Goal: Navigation & Orientation: Find specific page/section

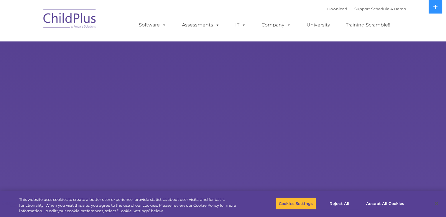
select select "MEDIUM"
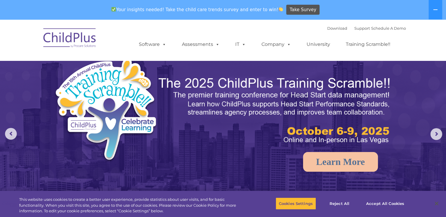
click at [416, 32] on nav "Download Support | Schedule A Demo  MENU MENU Software ChildPlus: The original…" at bounding box center [223, 39] width 446 height 41
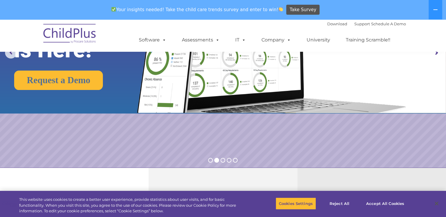
scroll to position [81, 0]
click at [375, 204] on button "Accept All Cookies" at bounding box center [385, 204] width 44 height 12
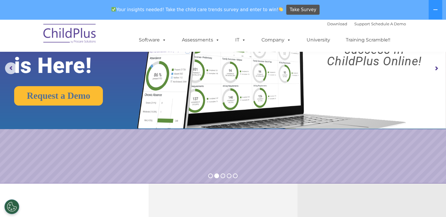
scroll to position [0, 0]
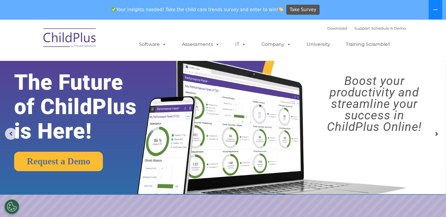
click at [433, 9] on icon at bounding box center [435, 9] width 5 height 5
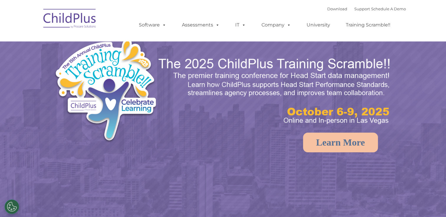
select select "MEDIUM"
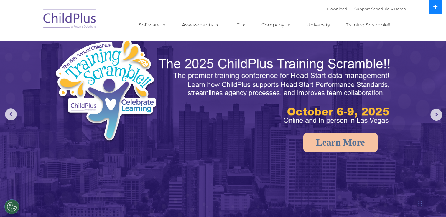
click at [437, 9] on icon at bounding box center [435, 6] width 5 height 5
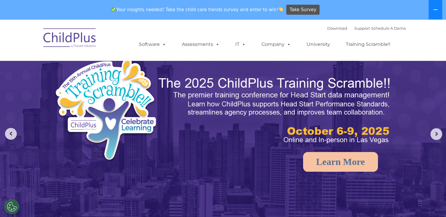
click at [437, 9] on icon at bounding box center [435, 9] width 5 height 5
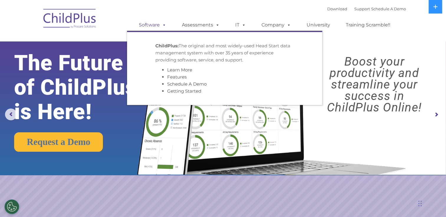
click at [159, 22] on link "Software" at bounding box center [152, 25] width 39 height 12
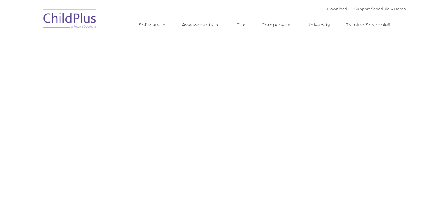
type input ""
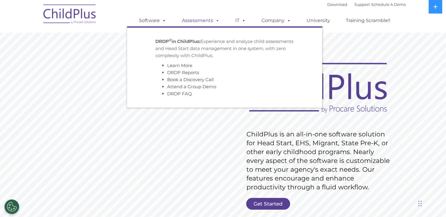
click at [203, 21] on link "Assessments" at bounding box center [200, 21] width 49 height 12
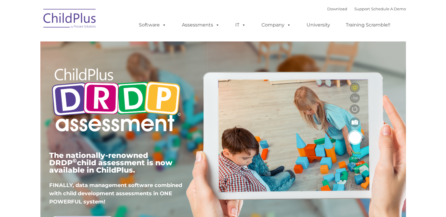
type input ""
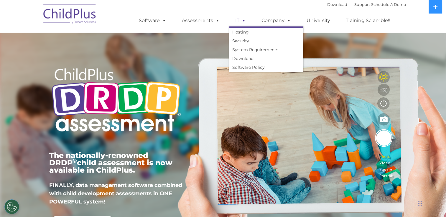
click at [234, 21] on link "IT" at bounding box center [240, 21] width 22 height 12
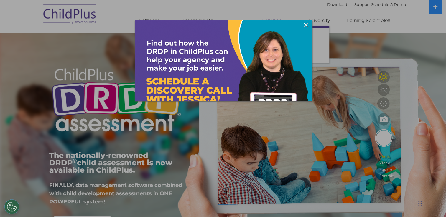
click at [276, 22] on img at bounding box center [223, 108] width 177 height 177
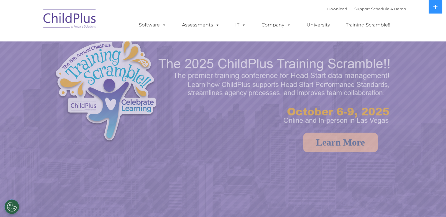
select select "MEDIUM"
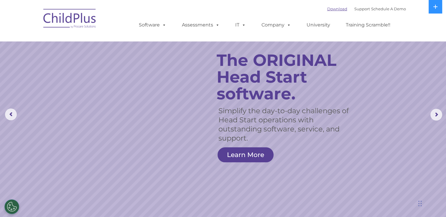
click at [327, 9] on link "Download" at bounding box center [337, 8] width 20 height 5
